Goal: Check status: Check status

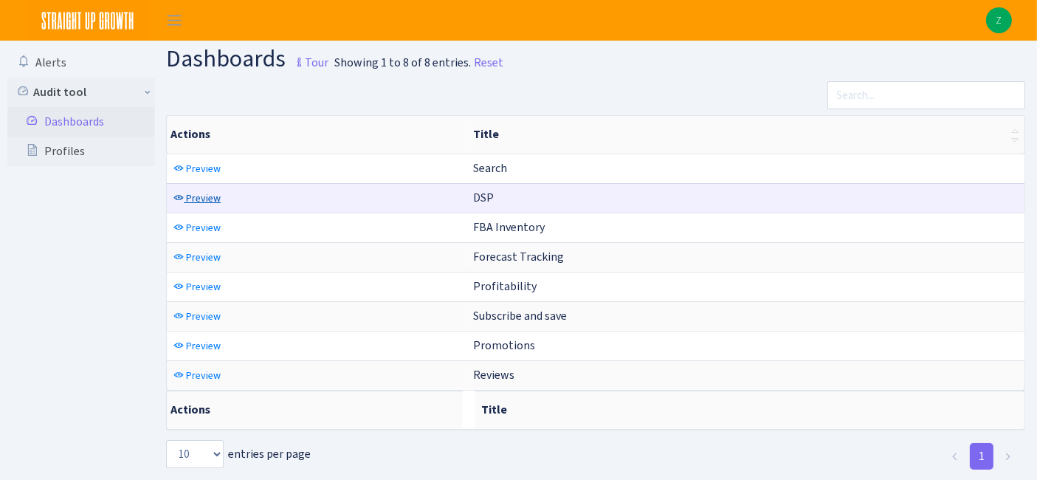
click at [210, 193] on span "Preview" at bounding box center [203, 198] width 35 height 14
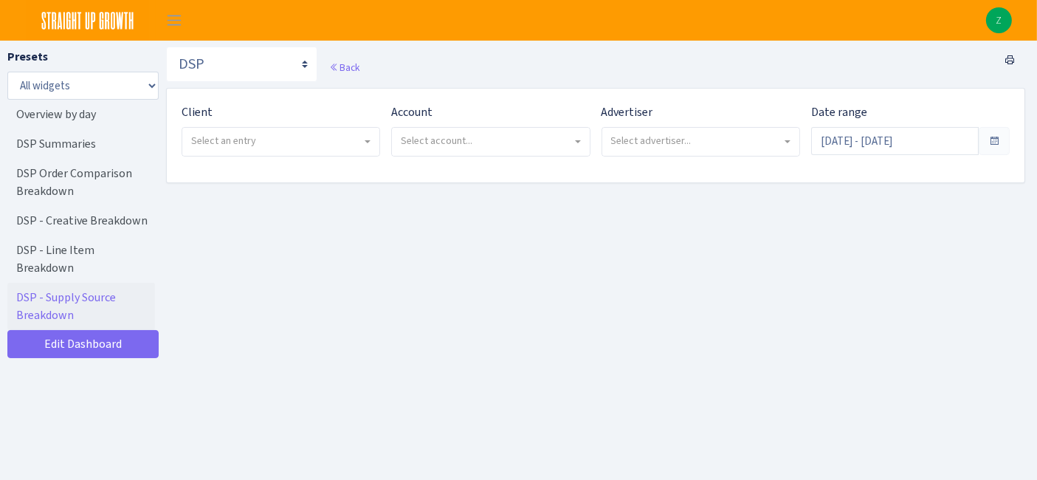
click at [256, 134] on span "Select an entry" at bounding box center [276, 141] width 171 height 15
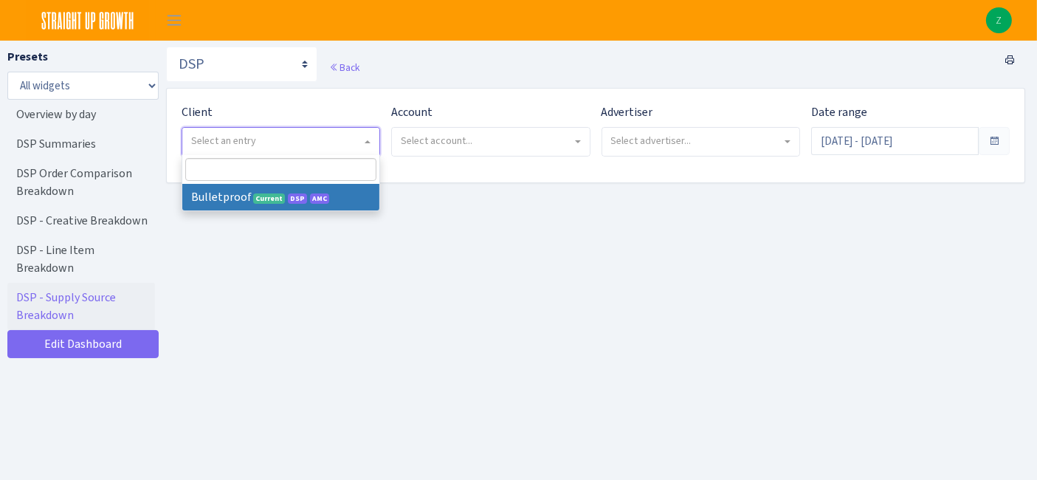
select select "409"
select select
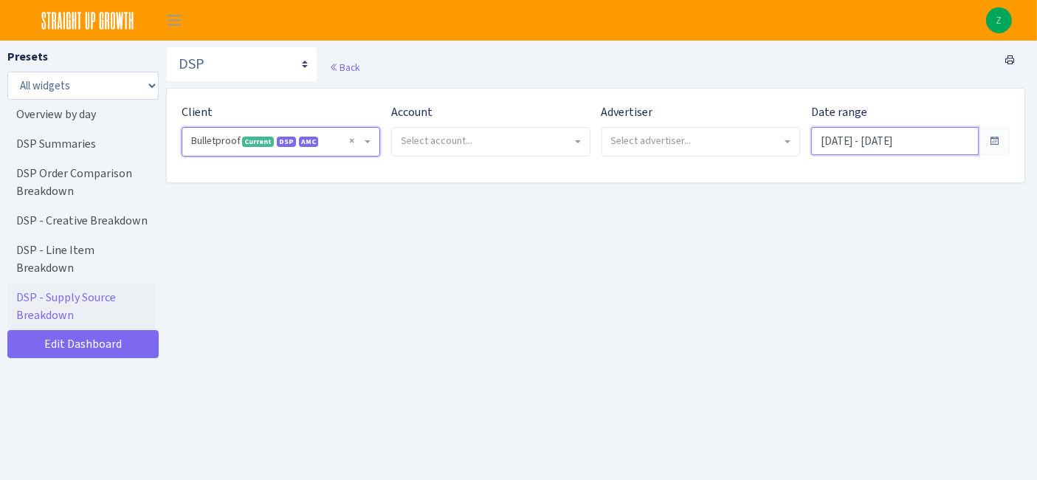
click at [860, 143] on input "Aug 7, 2025 - Sep 5, 2025" at bounding box center [895, 141] width 168 height 28
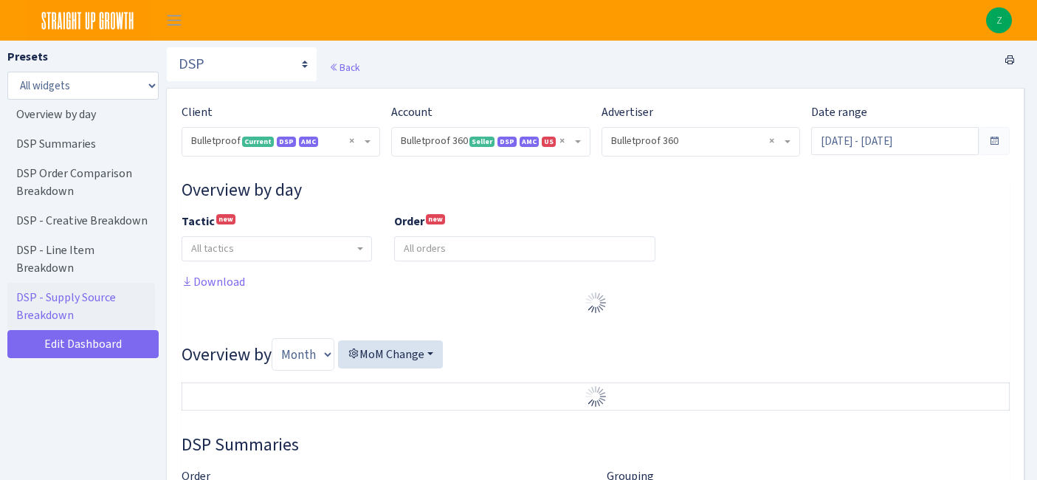
select select "3235730245795869"
select select "2888625790301"
select select
click at [882, 131] on input "[DATE] - [DATE]" at bounding box center [895, 141] width 168 height 28
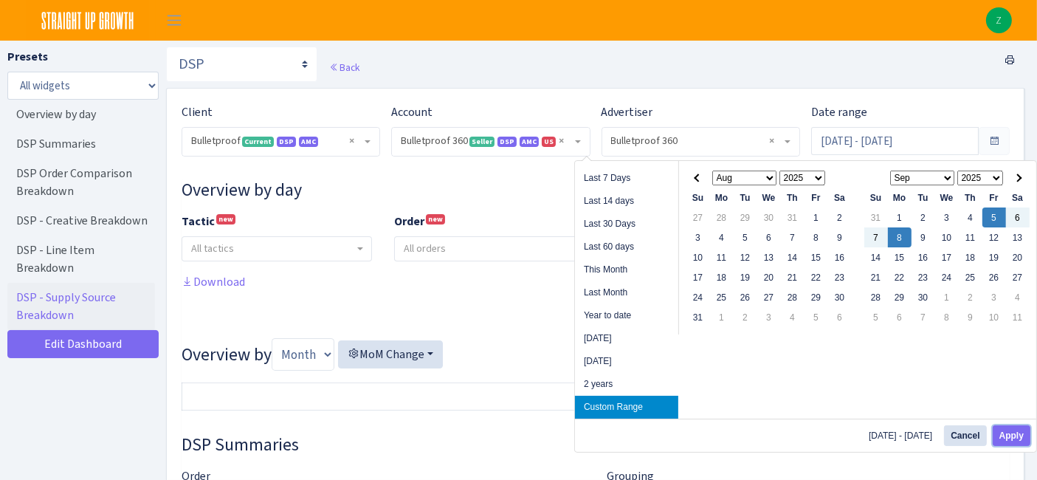
click at [1012, 441] on button "Apply" at bounding box center [1012, 435] width 38 height 21
type input "[DATE] - [DATE]"
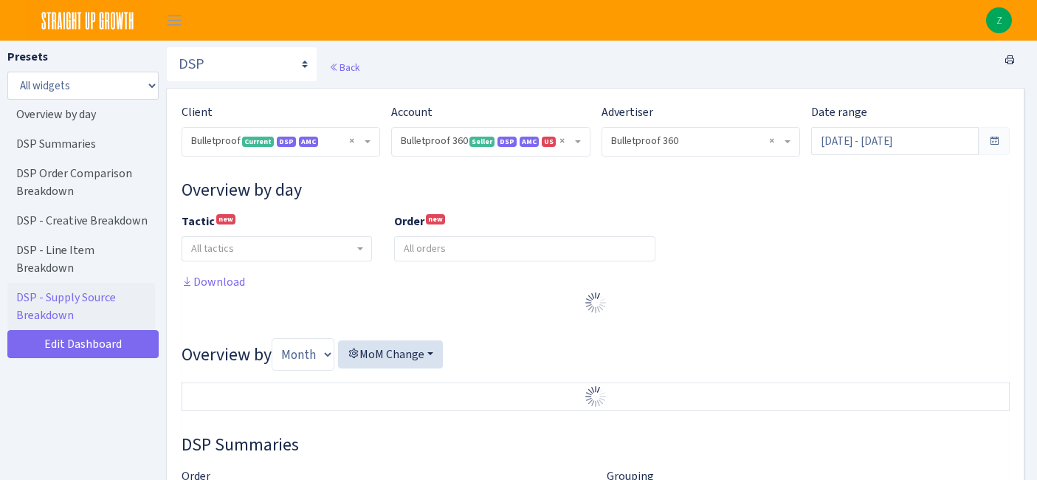
select select "3235730245795869"
select select "2888625790301"
select select
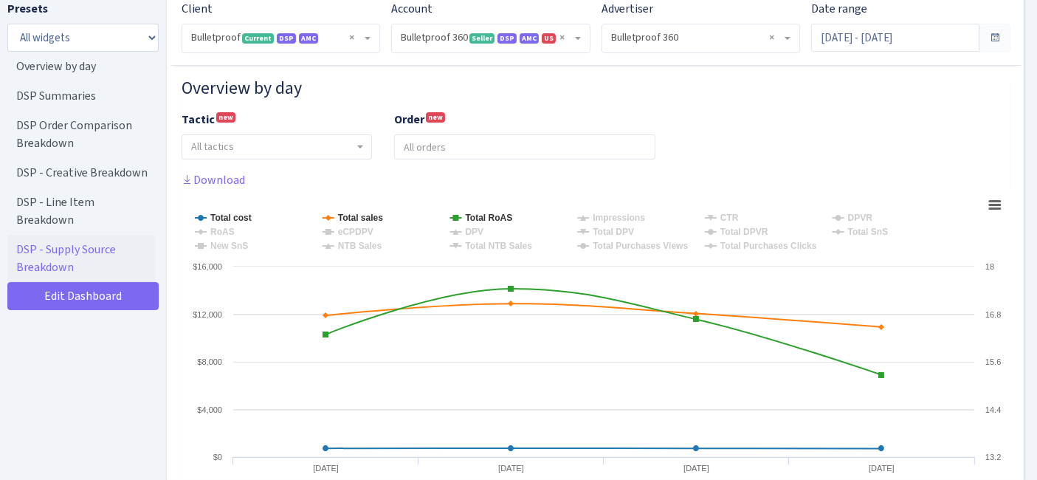
scroll to position [246, 0]
